Goal: Information Seeking & Learning: Learn about a topic

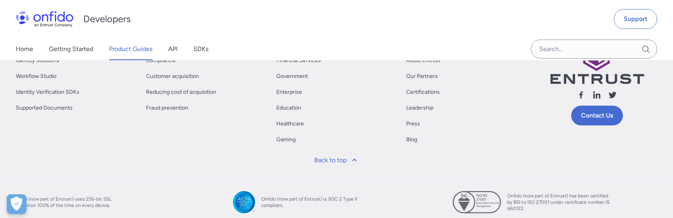
scroll to position [357, 0]
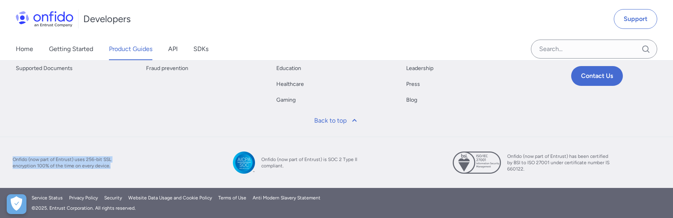
drag, startPoint x: 116, startPoint y: 165, endPoint x: 2, endPoint y: 161, distance: 114.2
click at [2, 161] on div "Onfido (now part of Entrust) uses 256-bit SSL encryption 100% of the time on ev…" at bounding box center [336, 162] width 673 height 51
copy span "Onfido (now part of Entrust) uses 256-bit SSL encryption 100% of the time on ev…"
click at [377, 175] on div "Onfido (now part of Entrust) uses 256-bit SSL encryption 100% of the time on ev…" at bounding box center [336, 162] width 673 height 51
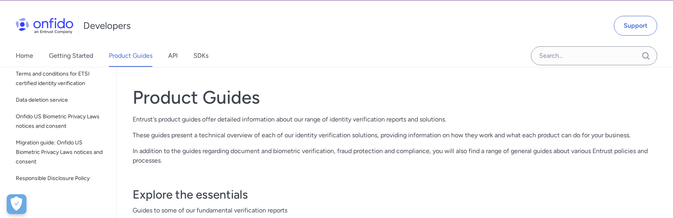
scroll to position [0, 0]
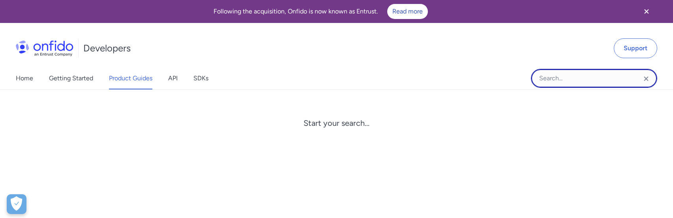
click at [545, 84] on input "Onfido search input field" at bounding box center [594, 78] width 126 height 19
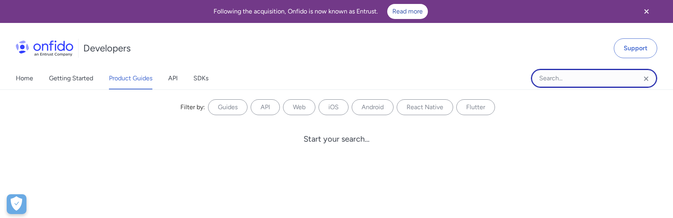
type input "o"
type input "onfido"
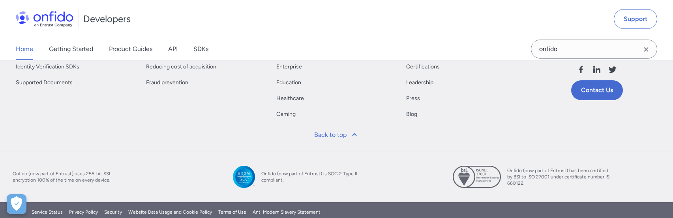
scroll to position [521, 0]
